Goal: Transaction & Acquisition: Purchase product/service

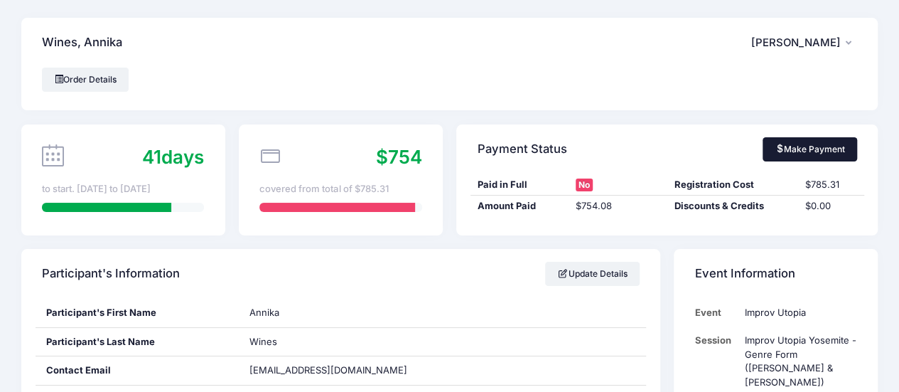
click at [810, 149] on link "Make Payment" at bounding box center [810, 149] width 95 height 24
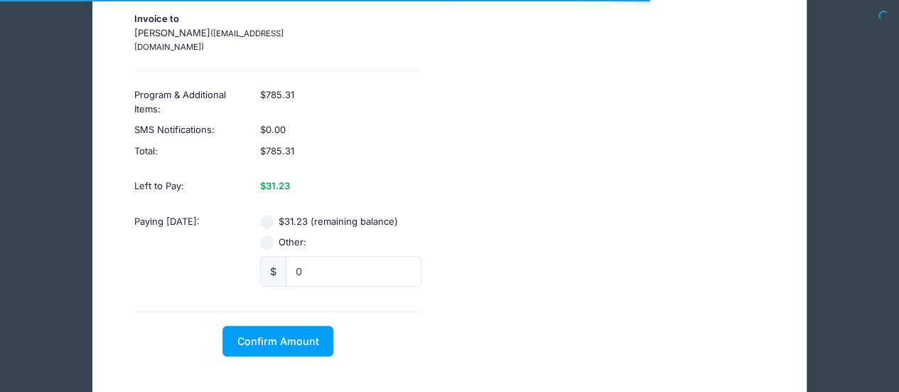
scroll to position [210, 0]
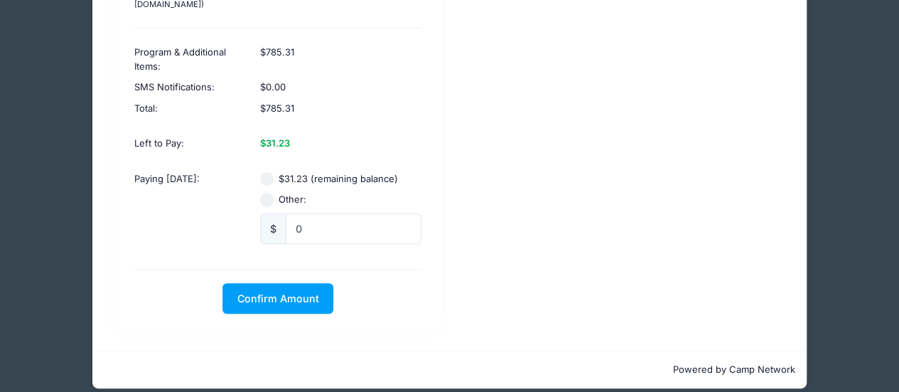
click at [266, 172] on input "$31.23 (remaining balance)" at bounding box center [267, 179] width 14 height 14
radio input "true"
click at [281, 292] on span "Confirm Amount" at bounding box center [278, 298] width 82 height 12
click at [400, 283] on div "Confirm Amount Pay with Card" at bounding box center [277, 298] width 301 height 31
click at [657, 220] on div "Improv Utopia Improv Utopia Yosemite - Genre Form (Nick Armstrong & Jessica You…" at bounding box center [450, 104] width 686 height 456
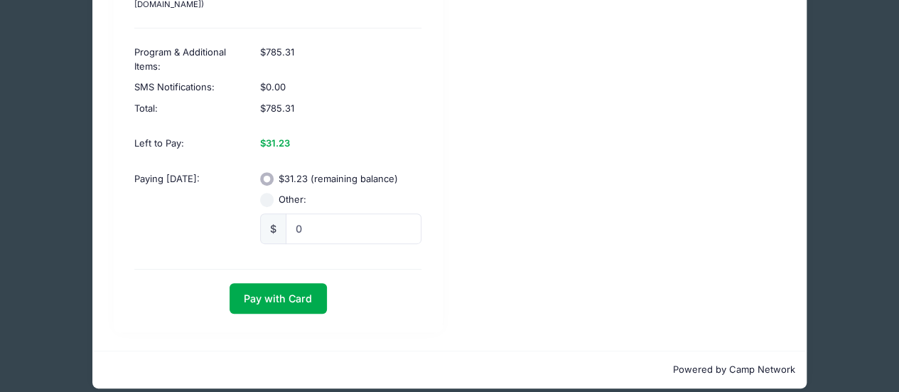
click at [628, 248] on div "Improv Utopia Improv Utopia Yosemite - Genre Form (Nick Armstrong & Jessica You…" at bounding box center [450, 104] width 686 height 456
click at [296, 283] on button "Pay with Card" at bounding box center [278, 298] width 97 height 31
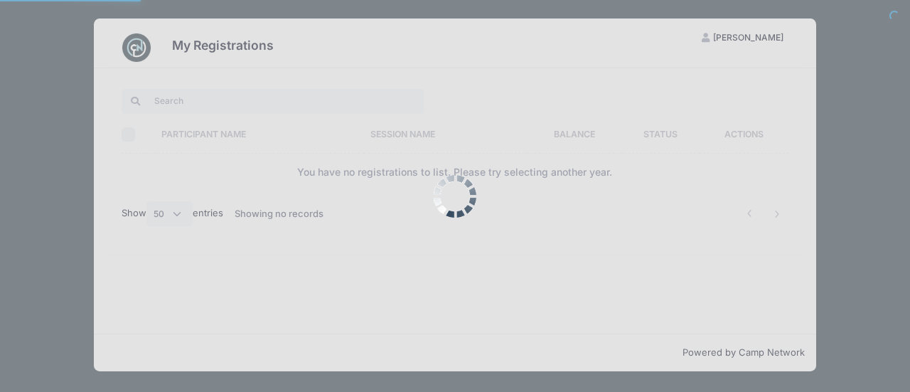
select select "50"
